Goal: Find specific page/section: Find specific page/section

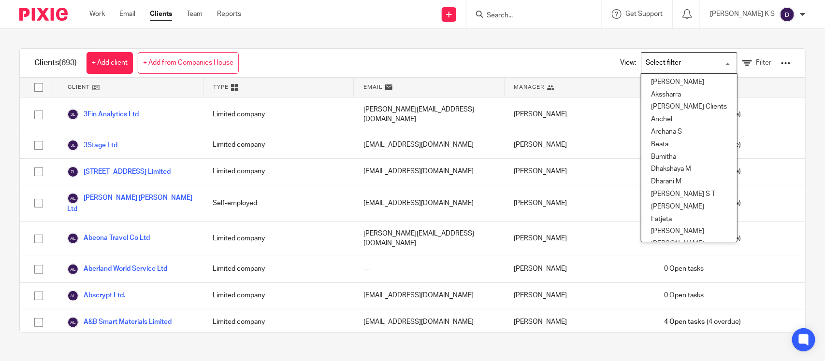
click at [665, 60] on input "Search for option" at bounding box center [686, 63] width 89 height 17
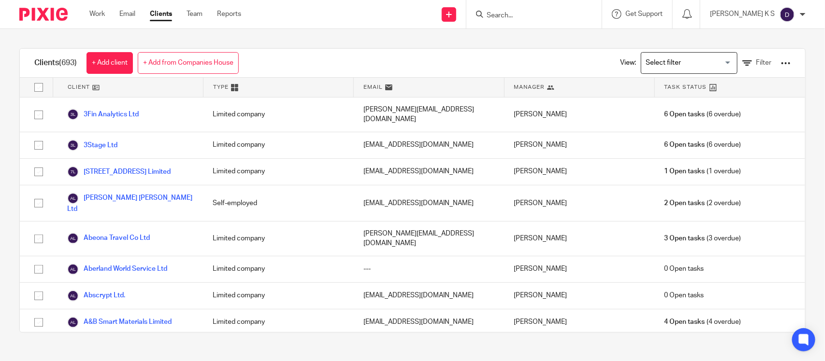
click at [523, 15] on input "Search" at bounding box center [529, 16] width 87 height 9
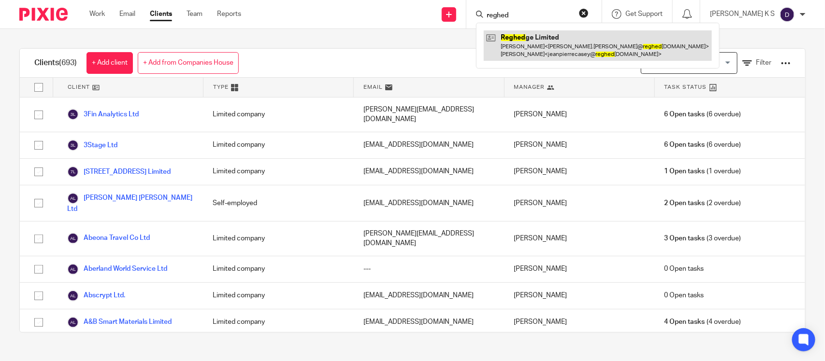
type input "reghed"
click at [552, 35] on link at bounding box center [598, 45] width 228 height 30
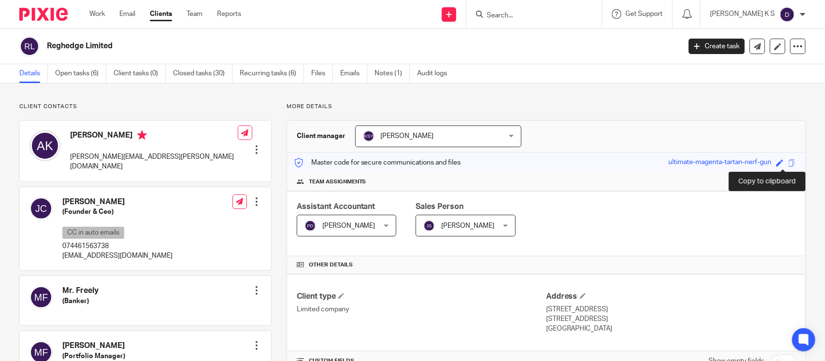
click at [788, 162] on span at bounding box center [791, 162] width 7 height 7
click at [549, 10] on form at bounding box center [537, 14] width 103 height 12
click at [518, 15] on input "Search" at bounding box center [529, 16] width 87 height 9
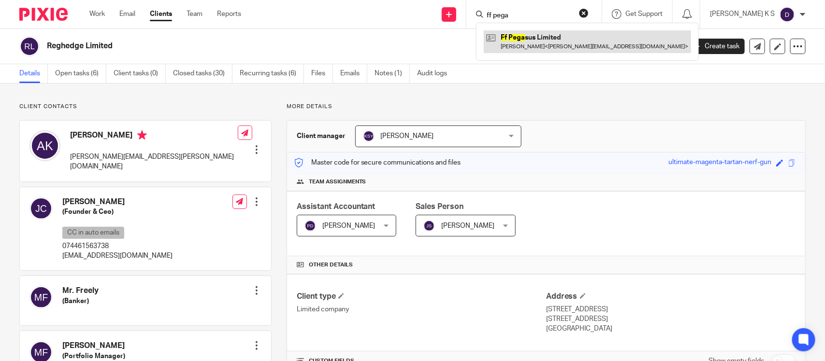
type input "ff pega"
click at [569, 43] on link at bounding box center [587, 41] width 207 height 22
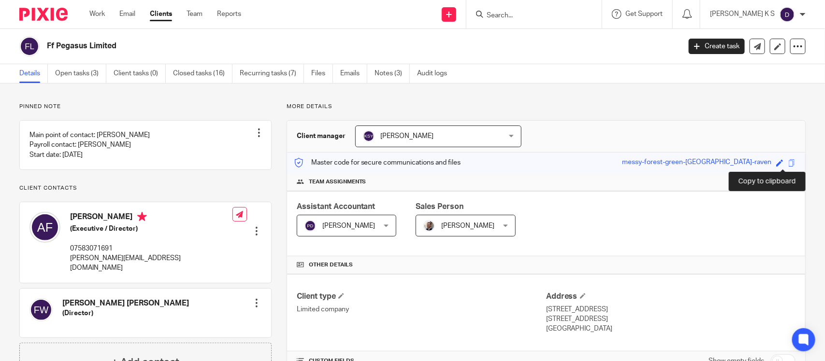
click at [788, 160] on span at bounding box center [791, 162] width 7 height 7
click at [537, 14] on input "Search" at bounding box center [529, 16] width 87 height 9
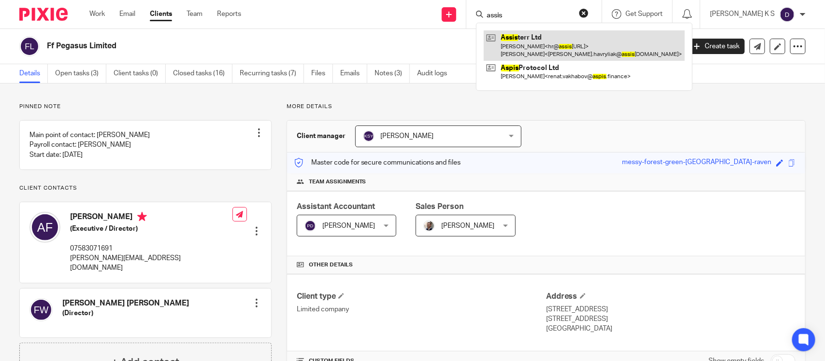
type input "assis"
click at [558, 44] on link at bounding box center [584, 45] width 201 height 30
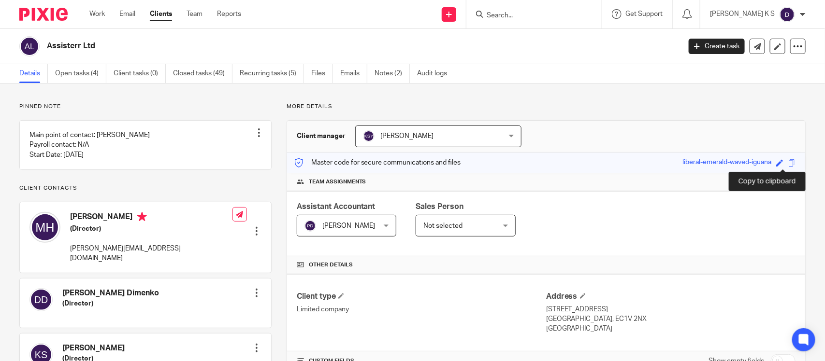
click at [788, 161] on span at bounding box center [791, 162] width 7 height 7
click at [539, 9] on form at bounding box center [537, 14] width 103 height 12
click at [528, 15] on input "Search" at bounding box center [529, 16] width 87 height 9
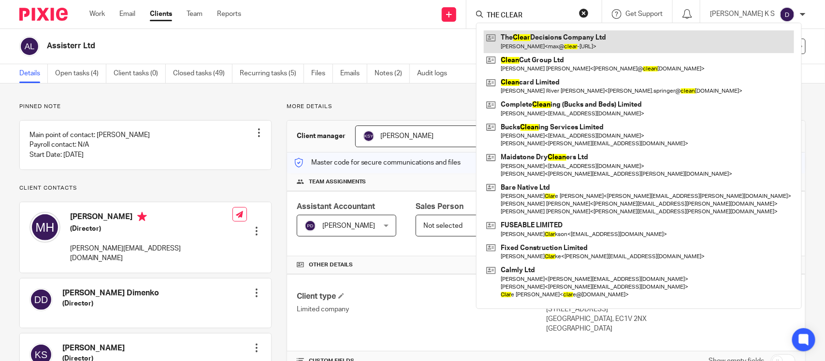
type input "THE CLEAR"
click at [565, 42] on link at bounding box center [639, 41] width 310 height 22
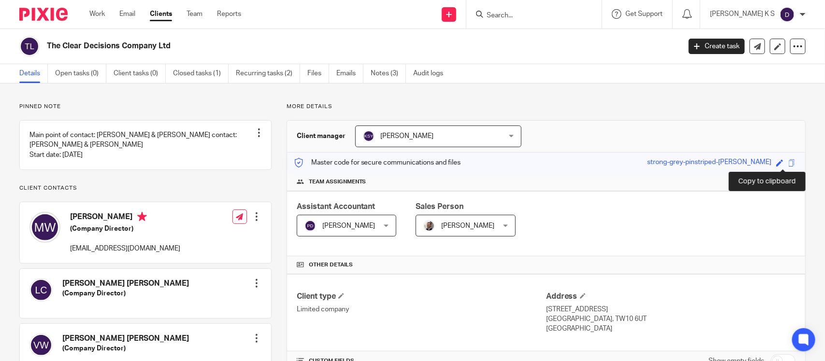
click at [788, 166] on span at bounding box center [791, 162] width 7 height 7
